Goal: Navigation & Orientation: Find specific page/section

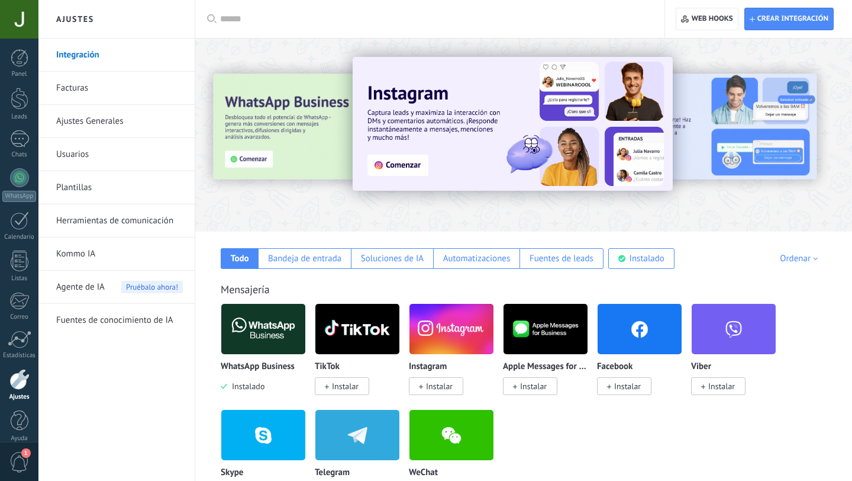
scroll to position [12, 0]
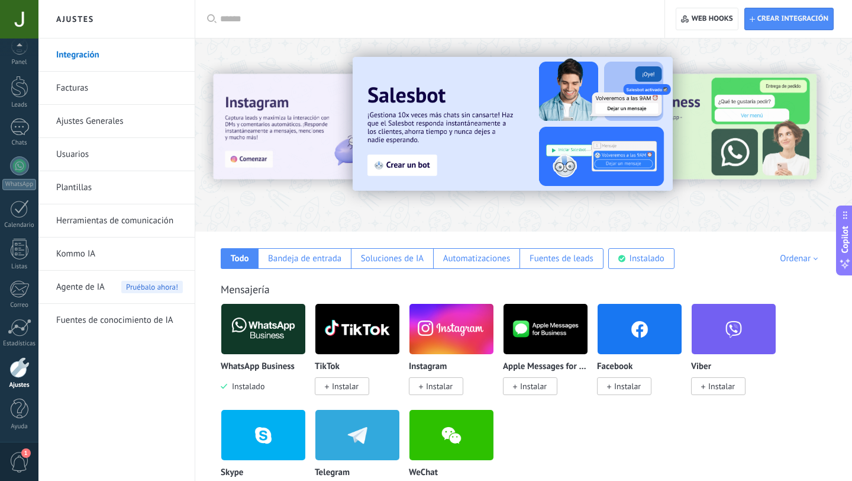
click at [21, 463] on span "1" at bounding box center [19, 462] width 20 height 21
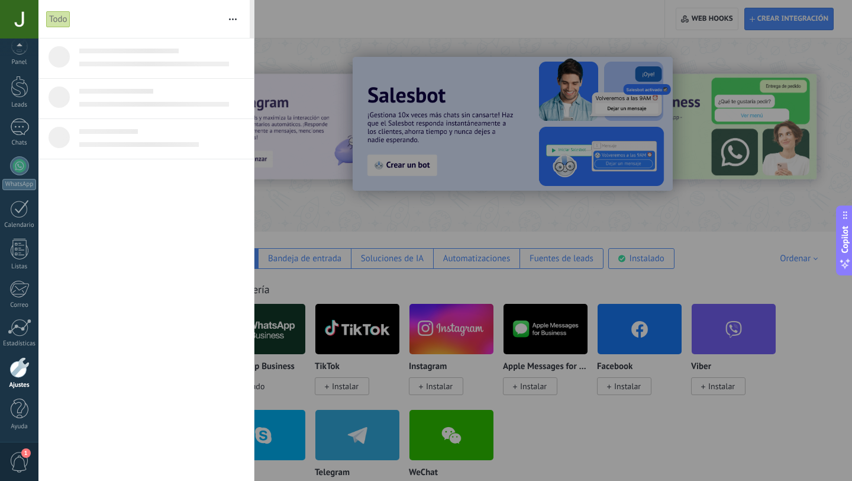
click at [21, 463] on span "1" at bounding box center [19, 462] width 20 height 21
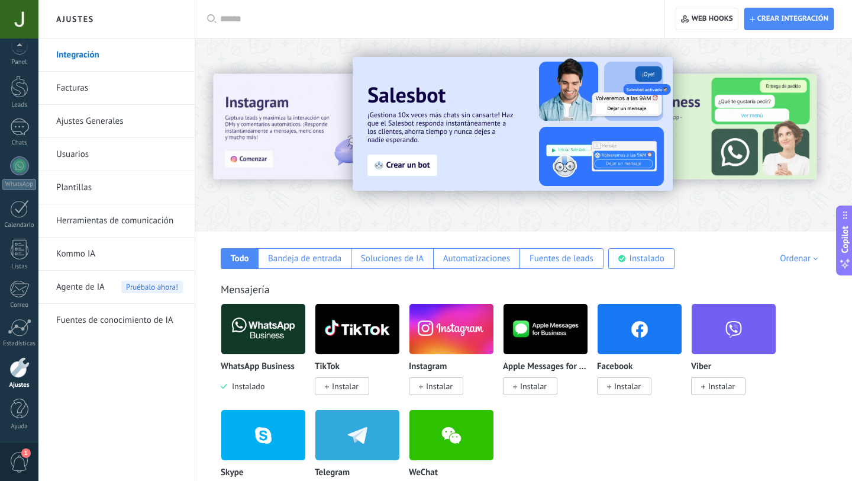
click at [21, 463] on span "1" at bounding box center [19, 462] width 20 height 21
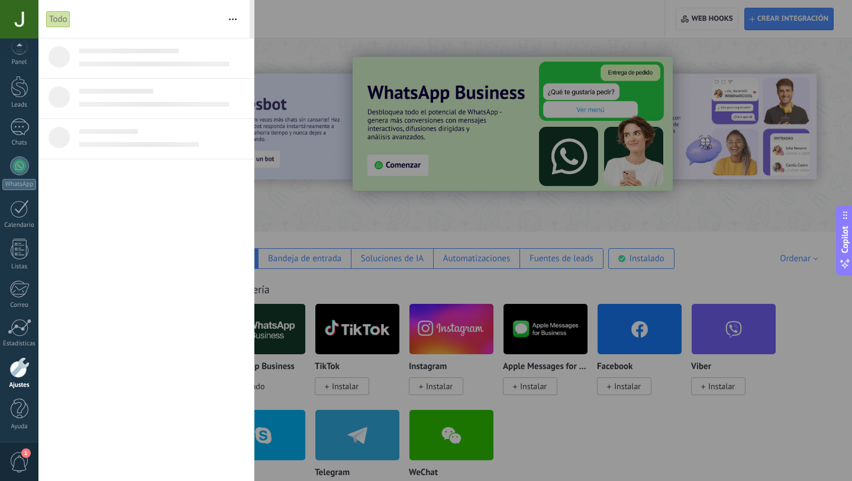
click at [308, 226] on div at bounding box center [426, 240] width 852 height 481
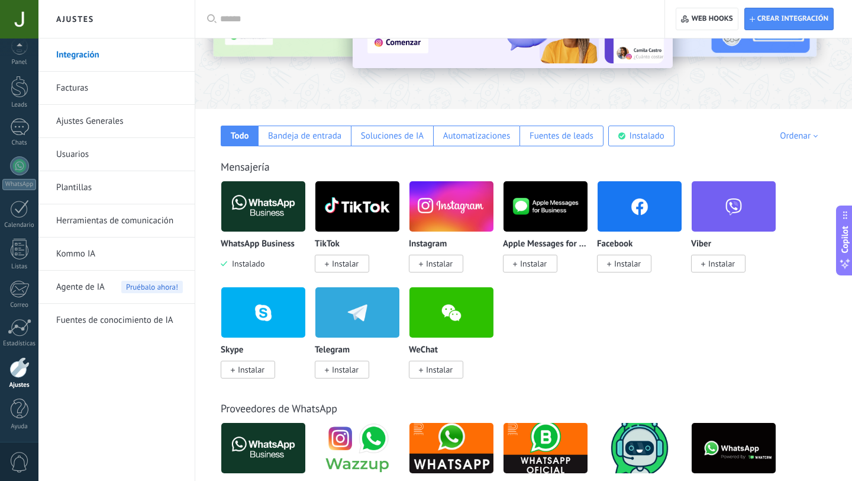
scroll to position [0, 0]
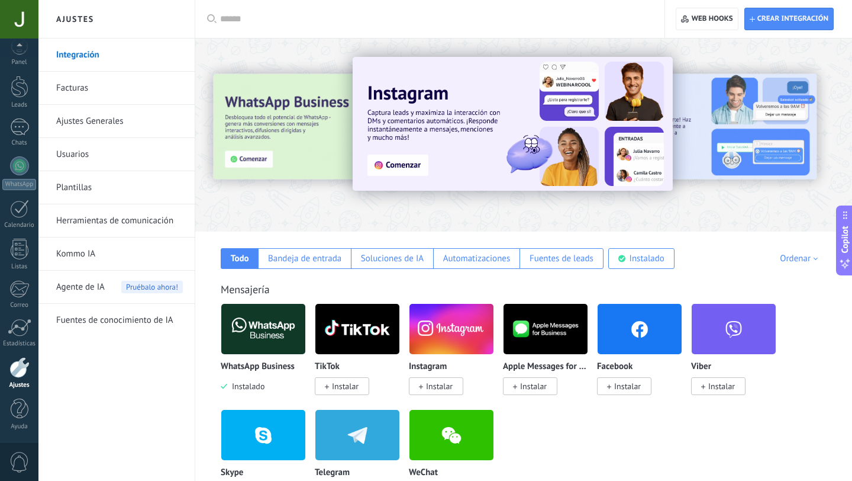
click at [78, 156] on link "Usuarios" at bounding box center [119, 154] width 127 height 33
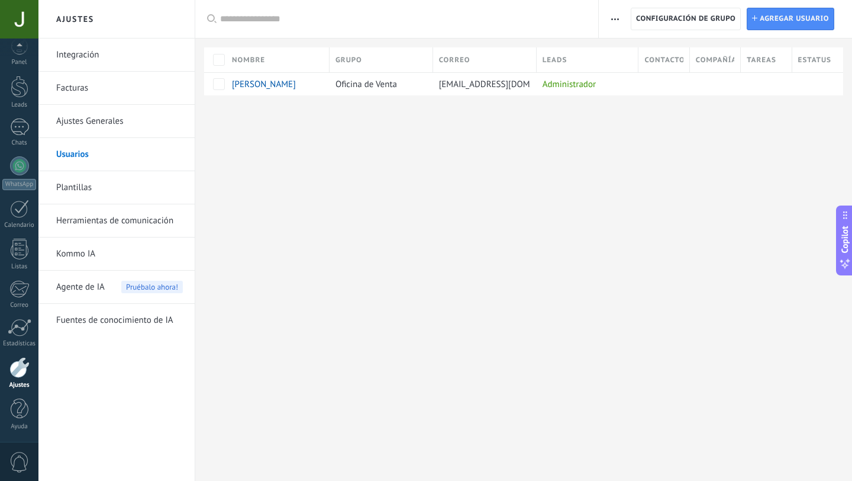
click at [78, 95] on link "Facturas" at bounding box center [119, 88] width 127 height 33
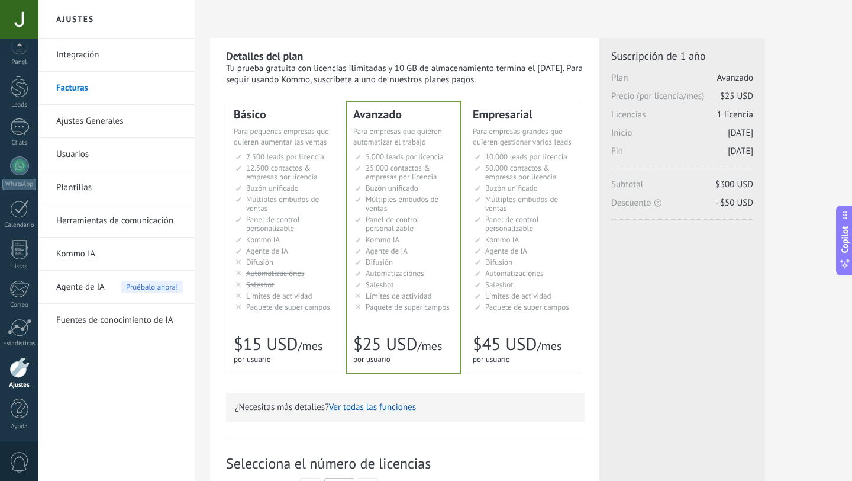
click at [82, 148] on link "Usuarios" at bounding box center [119, 154] width 127 height 33
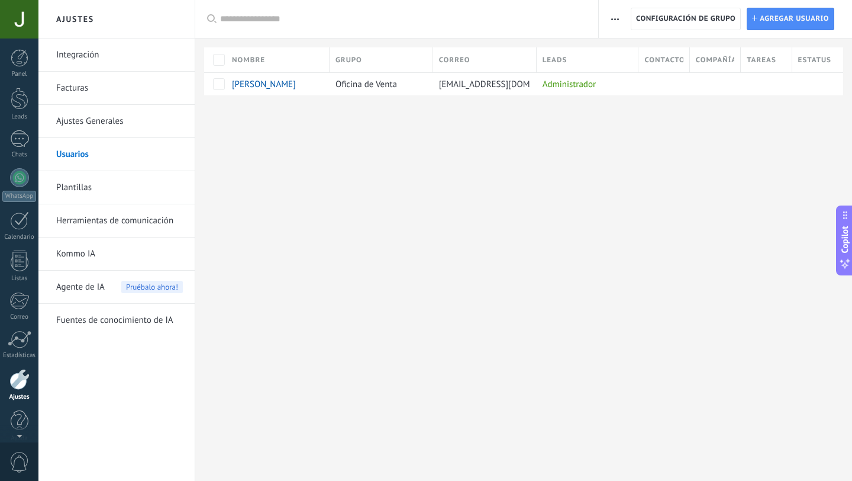
scroll to position [12, 0]
click at [15, 372] on div at bounding box center [19, 367] width 20 height 21
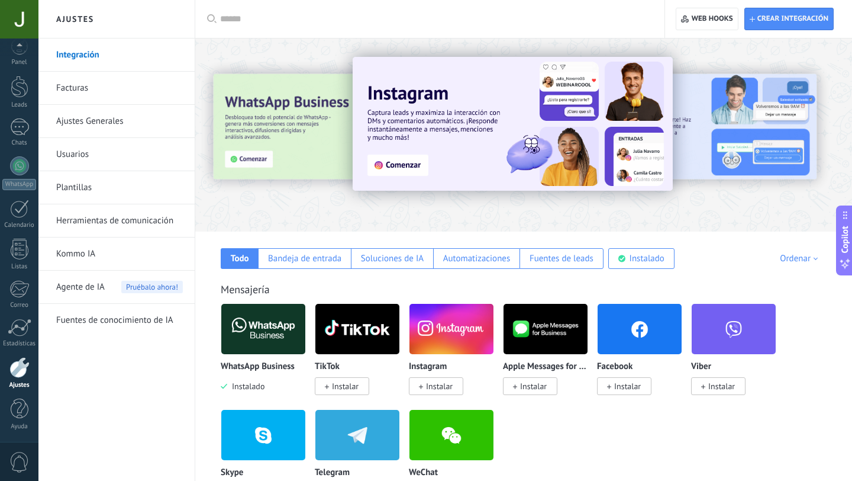
click at [378, 204] on div at bounding box center [523, 132] width 657 height 170
click at [358, 214] on div at bounding box center [523, 132] width 657 height 170
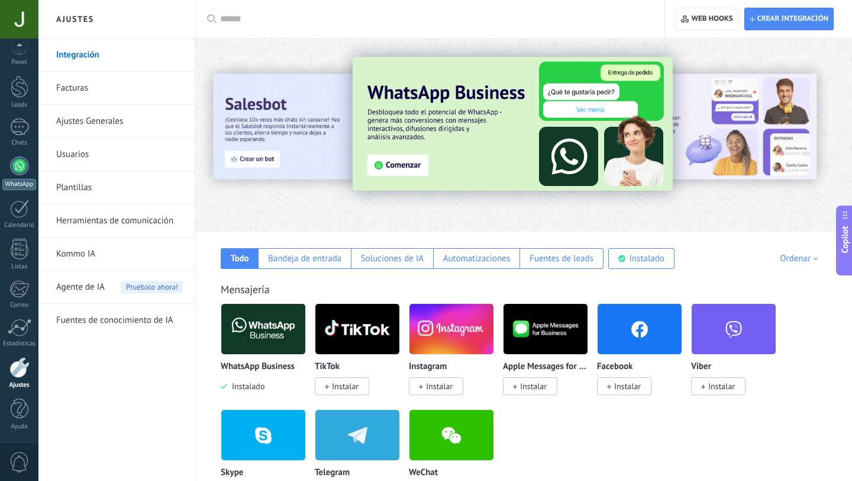
click at [20, 170] on div at bounding box center [19, 165] width 19 height 19
